Goal: Task Accomplishment & Management: Manage account settings

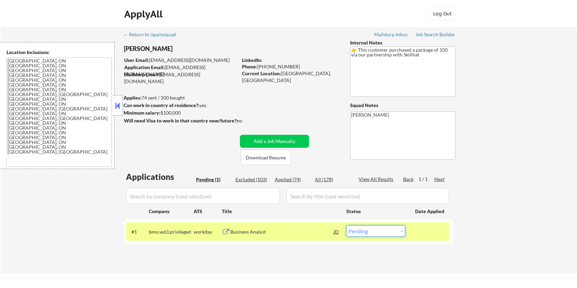
drag, startPoint x: 0, startPoint y: 0, endPoint x: 392, endPoint y: 235, distance: 457.1
click at [392, 235] on select "Choose an option... Pending Applied Excluded (Questions) Excluded (Expired) Exc…" at bounding box center [375, 231] width 59 height 11
select select ""applied""
click at [346, 226] on select "Choose an option... Pending Applied Excluded (Questions) Excluded (Expired) Exc…" at bounding box center [375, 231] width 59 height 11
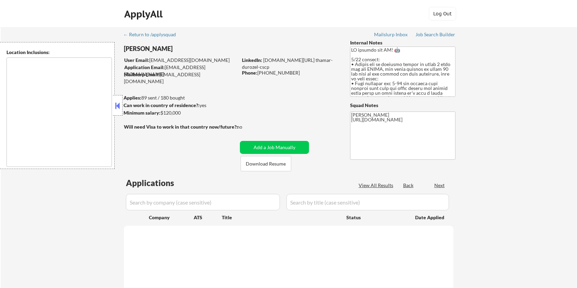
type textarea "Seattle, WA Mercer Island, WA Shoreline, WA Tukwila, WA Burien, WA SeaTac, WA R…"
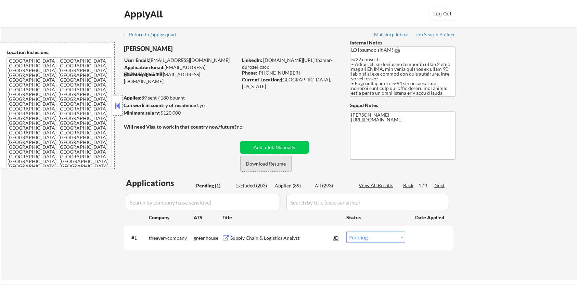
click at [270, 158] on button "Download Resume" at bounding box center [266, 163] width 51 height 15
click at [250, 234] on div "Supply Chain & Logistics Analyst" at bounding box center [281, 238] width 103 height 12
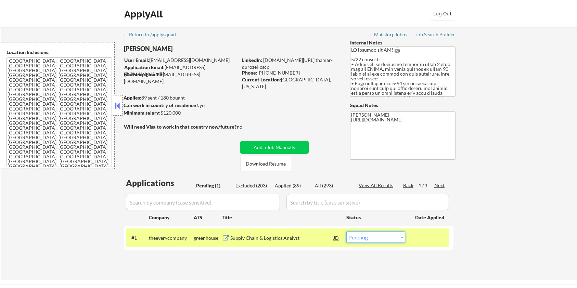
click at [396, 239] on select "Choose an option... Pending Applied Excluded (Questions) Excluded (Expired) Exc…" at bounding box center [375, 237] width 59 height 11
select select ""excluded__location_""
click at [346, 232] on select "Choose an option... Pending Applied Excluded (Questions) Excluded (Expired) Exc…" at bounding box center [375, 237] width 59 height 11
click at [393, 239] on select "Choose an option... Pending Applied Excluded (Questions) Excluded (Expired) Exc…" at bounding box center [375, 237] width 59 height 11
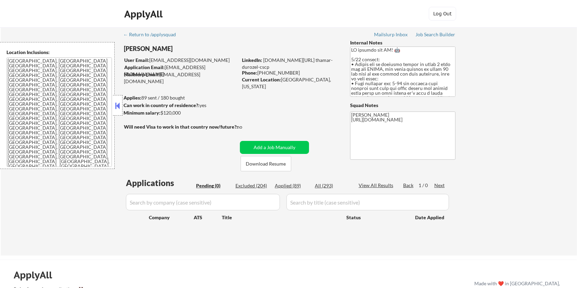
drag, startPoint x: 255, startPoint y: 187, endPoint x: 312, endPoint y: 4, distance: 191.7
click at [255, 187] on div "Excluded (204)" at bounding box center [253, 185] width 34 height 7
select select ""excluded__salary_""
select select ""excluded__bad_match_""
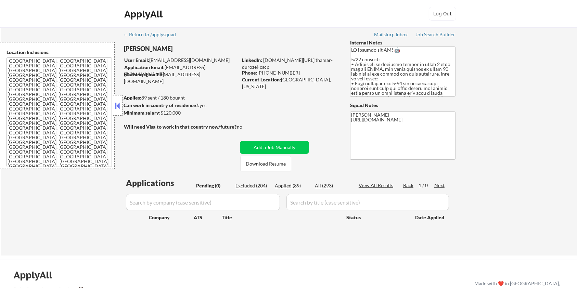
select select ""excluded__location_""
select select ""excluded__salary_""
select select ""excluded__expired_""
select select ""excluded__salary_""
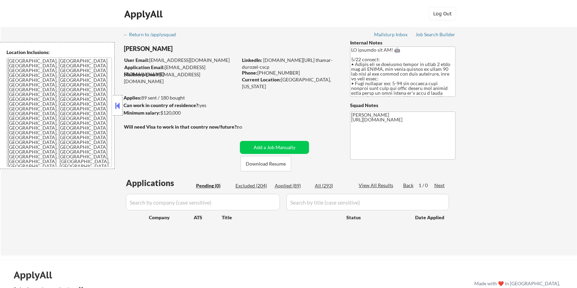
select select ""excluded__bad_match_""
select select ""excluded__location_""
select select ""excluded__bad_match_""
select select ""excluded__salary_""
select select ""excluded__bad_match_""
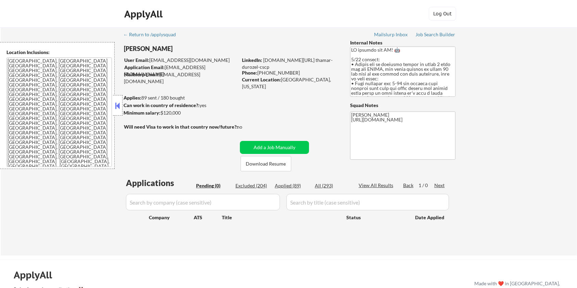
select select ""excluded__other_""
select select ""excluded__bad_match_""
select select ""excluded__salary_""
select select ""excluded__bad_match_""
select select ""excluded__location_""
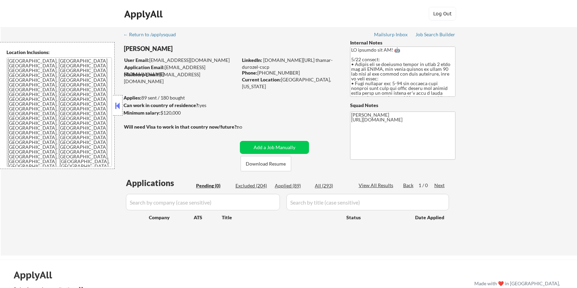
select select ""excluded__expired_""
select select ""excluded__bad_match_""
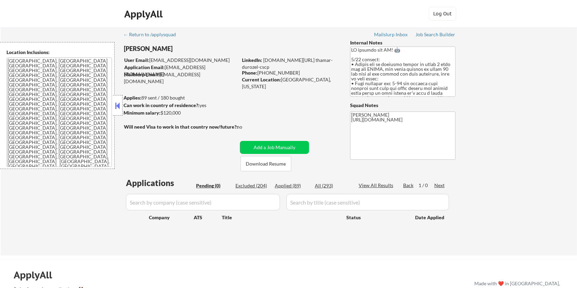
select select ""excluded__expired_""
select select ""excluded__bad_match_""
select select ""excluded__other_""
select select ""excluded__expired_""
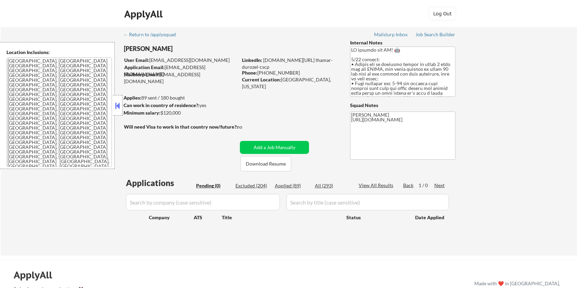
select select ""excluded__location_""
select select ""excluded__bad_match_""
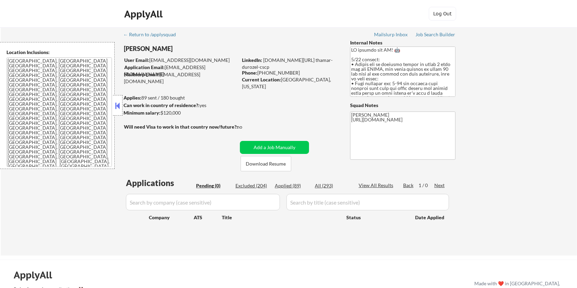
select select ""excluded__bad_match_""
select select ""excluded__salary_""
select select ""excluded__expired_""
select select ""excluded__bad_match_""
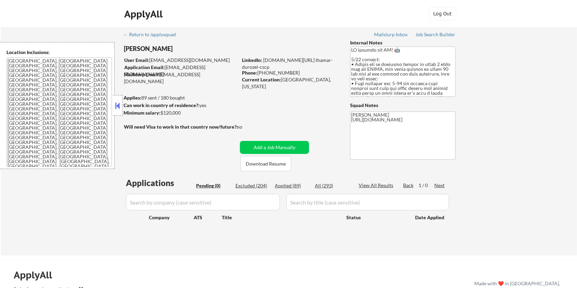
select select ""excluded__location_""
select select ""excluded__expired_""
select select ""excluded__location_""
select select ""excluded__expired_""
select select ""excluded__salary_""
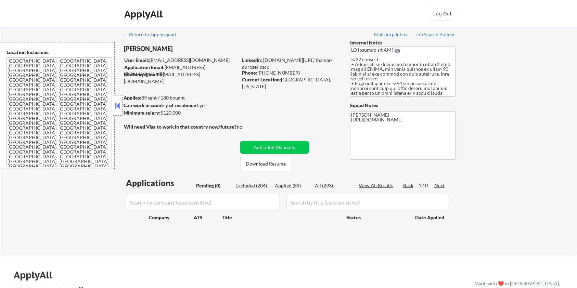
select select ""excluded__location_""
select select ""excluded__salary_""
select select ""excluded__other_""
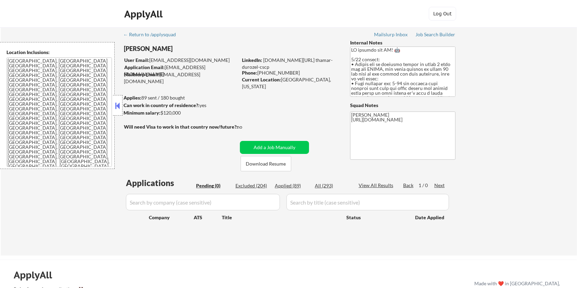
select select ""excluded__salary_""
select select ""excluded__bad_match_""
select select ""excluded__expired_""
select select ""excluded__other_""
select select ""excluded__bad_match_""
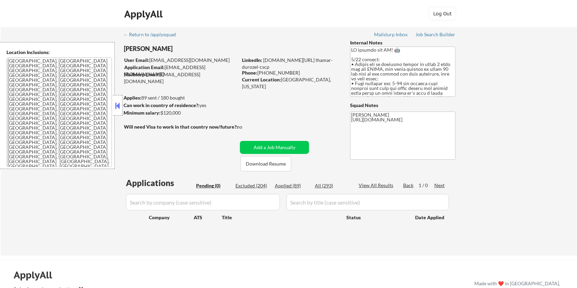
select select ""excluded__bad_match_""
select select ""excluded__salary_""
select select ""excluded__bad_match_""
select select ""excluded__expired_""
select select ""excluded__bad_match_""
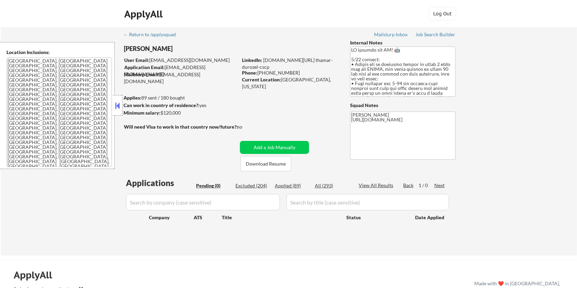
select select ""excluded__expired_""
select select ""excluded__bad_match_""
select select ""excluded__expired_""
select select ""excluded__bad_match_""
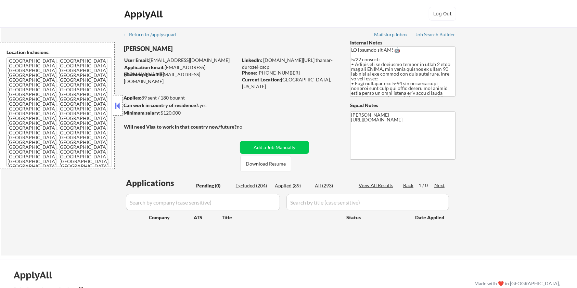
select select ""excluded__expired_""
select select ""excluded__other_""
select select ""excluded__location_""
select select ""excluded__other_""
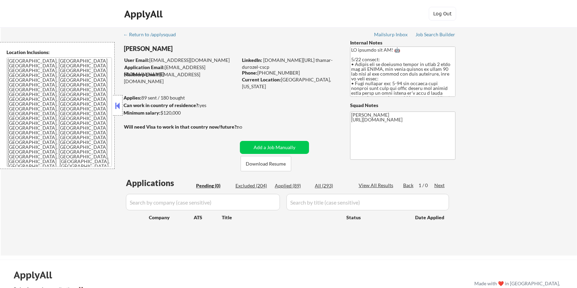
select select ""excluded__expired_""
select select ""excluded__location_""
select select ""excluded__expired_""
select select ""excluded__salary_""
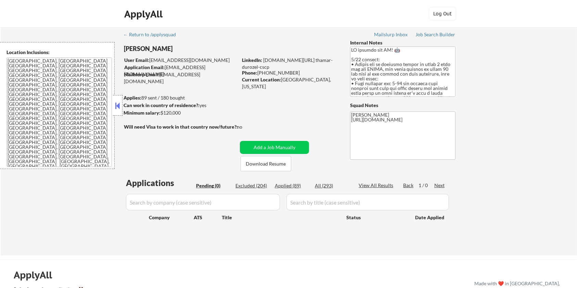
select select ""excluded__expired_""
select select ""excluded__bad_match_""
select select ""excluded__expired_""
select select ""excluded__bad_match_""
select select ""excluded__expired_""
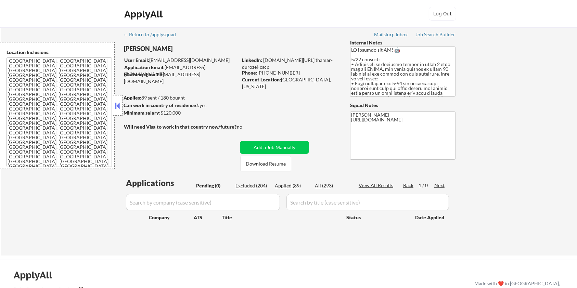
select select ""excluded__expired_""
select select ""excluded__salary_""
select select ""excluded__bad_match_""
select select ""excluded__expired_""
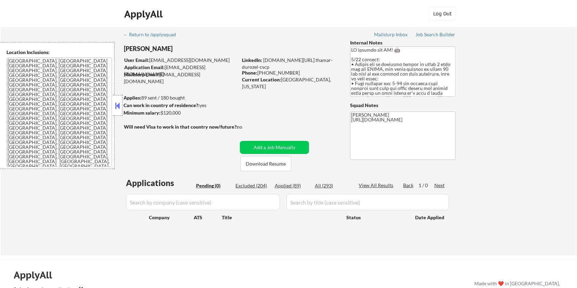
select select ""excluded__bad_match_""
select select ""excluded__location_""
select select ""excluded__salary_""
select select ""excluded__bad_match_""
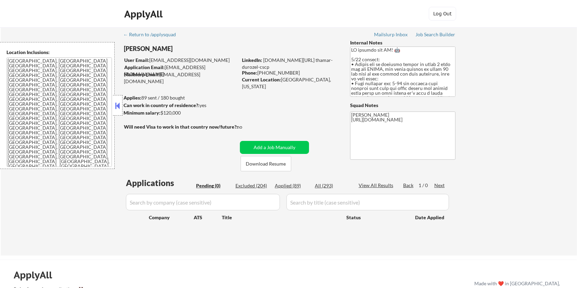
select select ""excluded__location_""
select select ""excluded__bad_match_""
select select ""excluded__expired_""
select select ""excluded__bad_match_""
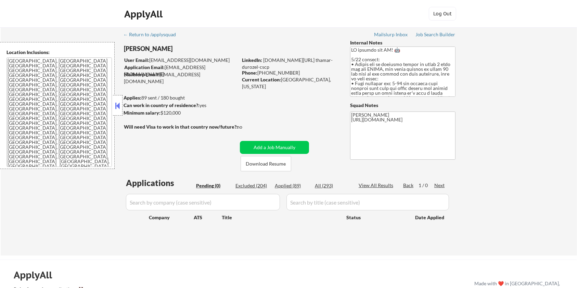
select select ""excluded__expired_""
select select ""excluded__bad_match_""
select select ""excluded""
select select ""excluded__expired_""
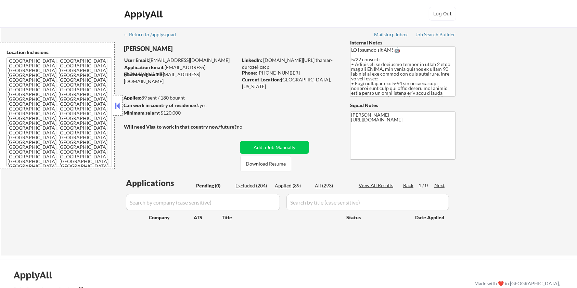
select select ""excluded__bad_match_""
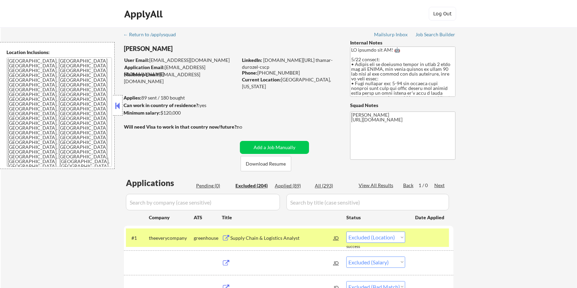
select select ""excluded__other_""
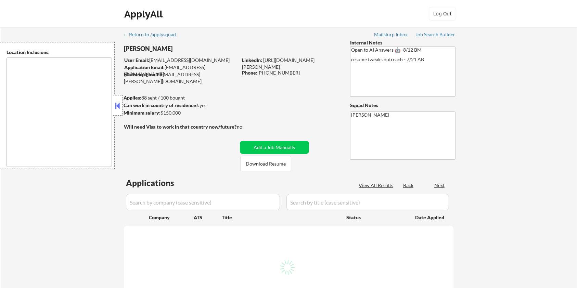
type textarea "remote"
select select ""pending""
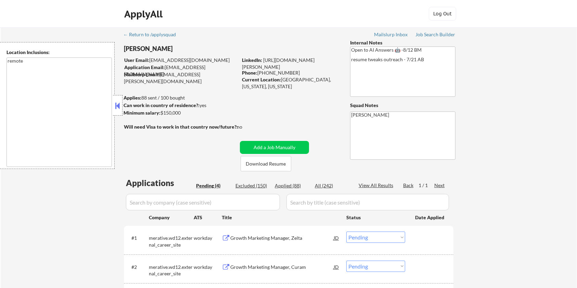
scroll to position [46, 0]
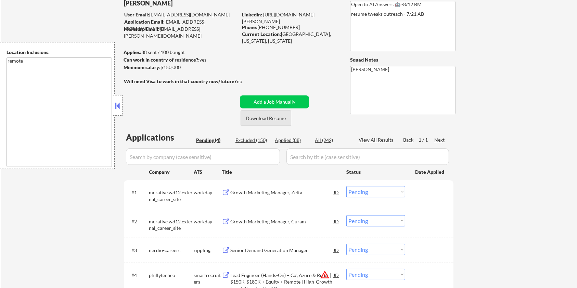
click at [252, 115] on button "Download Resume" at bounding box center [266, 118] width 51 height 15
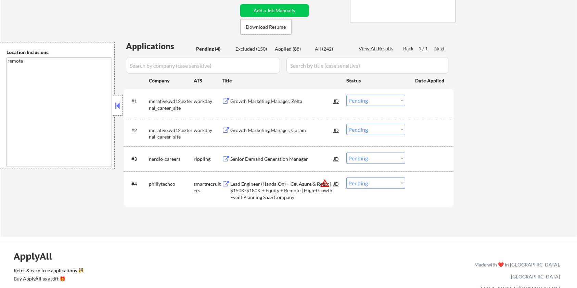
click at [244, 100] on div "Growth Marketing Manager, Zelta" at bounding box center [281, 101] width 103 height 7
